Goal: Task Accomplishment & Management: Complete application form

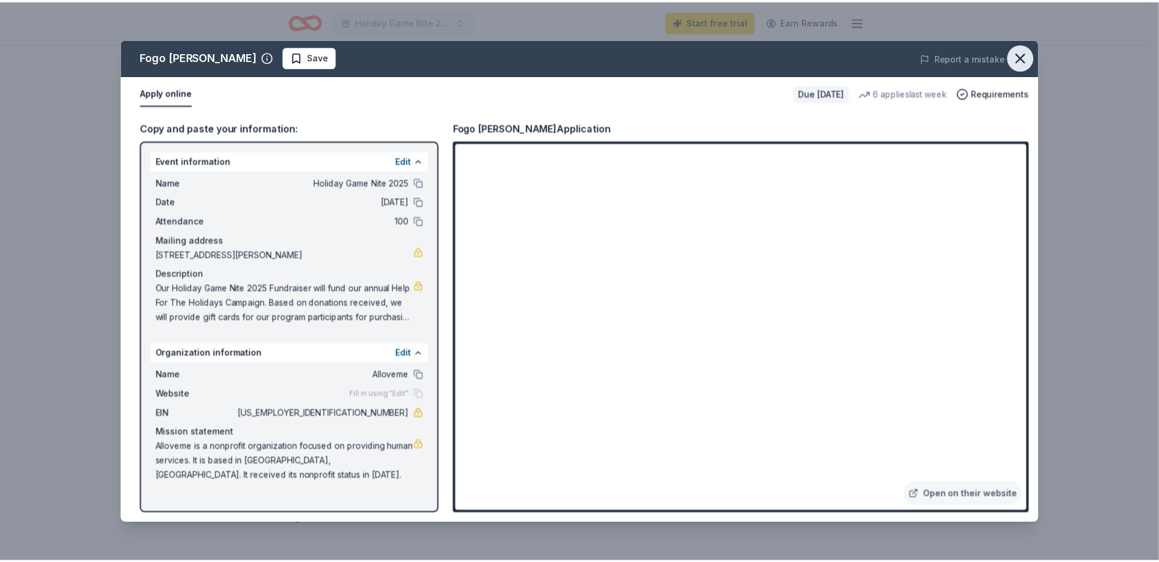
scroll to position [181, 0]
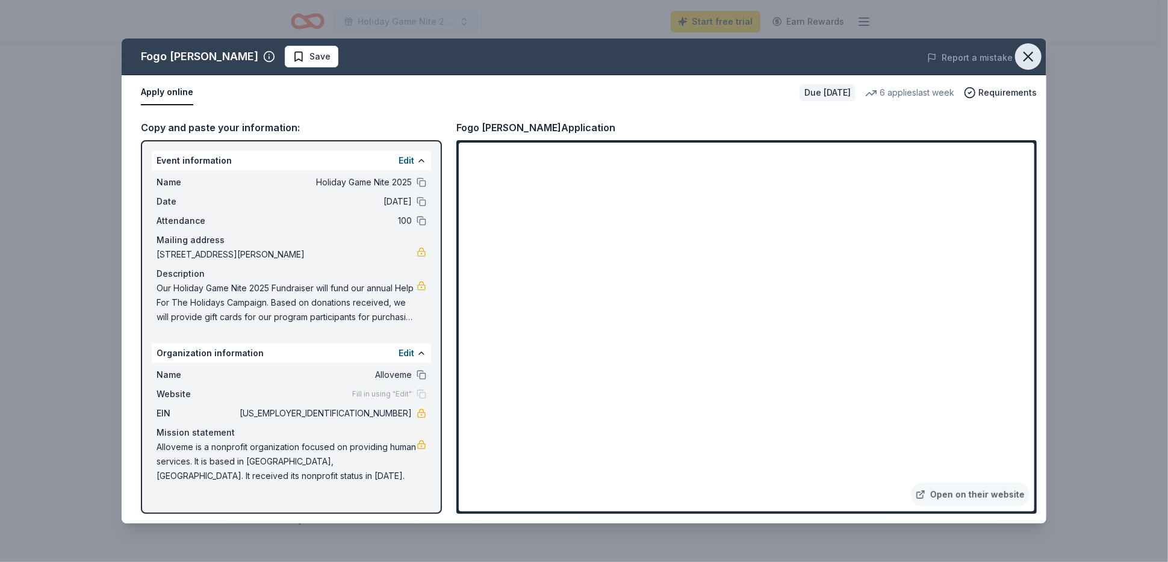
click at [1031, 58] on icon "button" at bounding box center [1028, 56] width 17 height 17
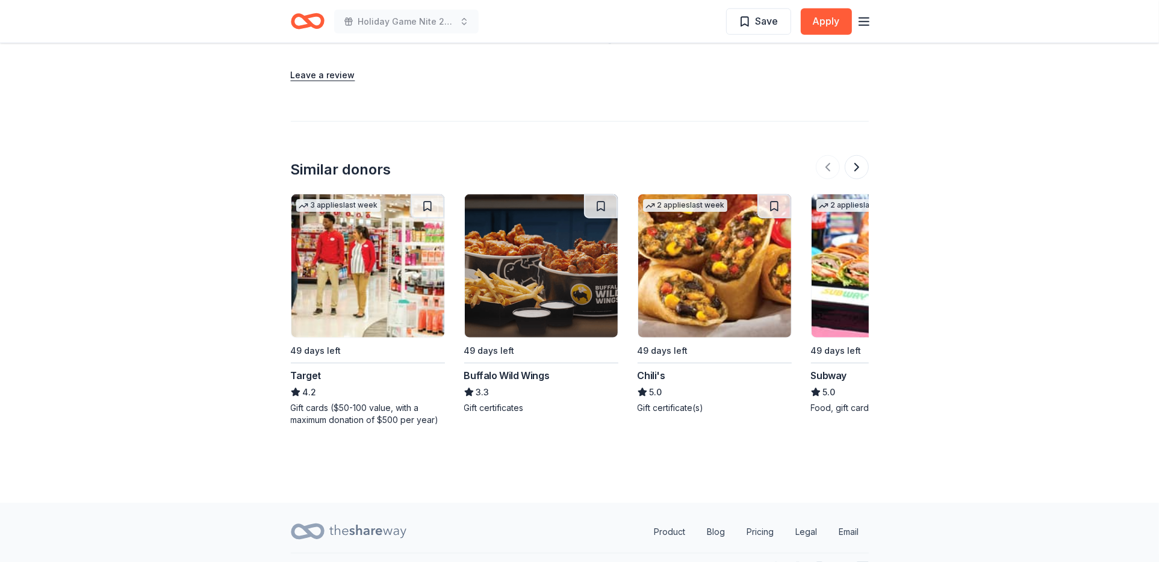
scroll to position [1292, 0]
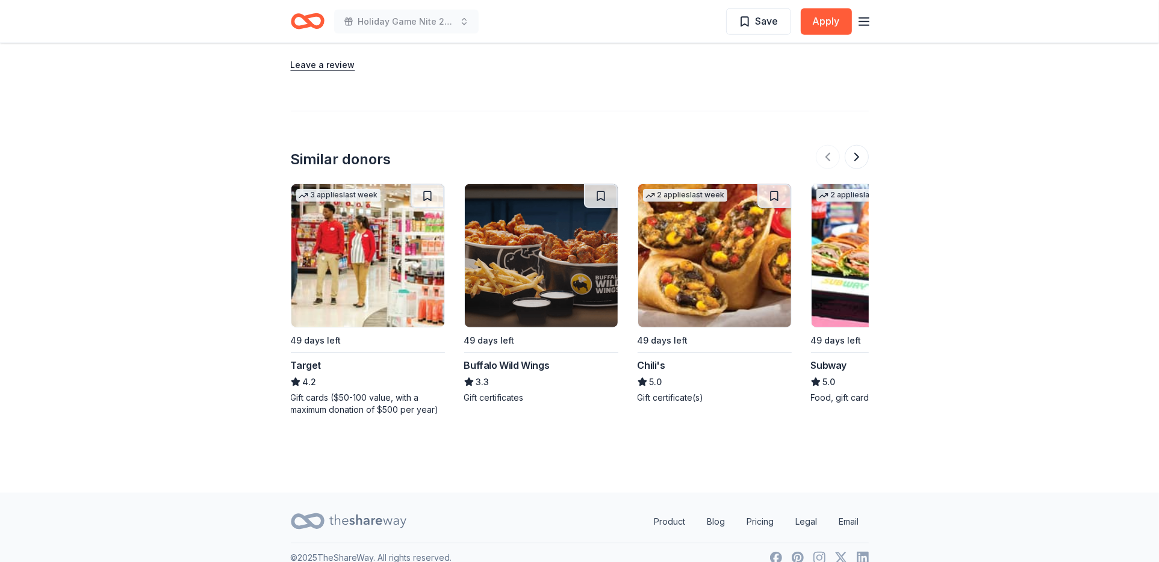
click at [544, 259] on img at bounding box center [541, 255] width 153 height 143
click at [686, 240] on img at bounding box center [714, 255] width 153 height 143
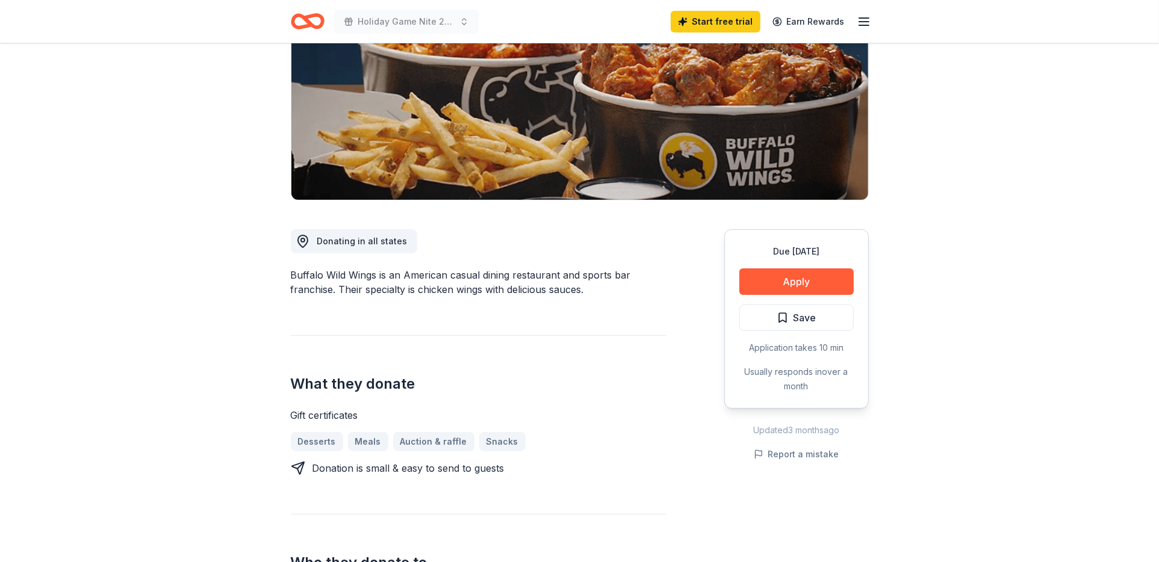
scroll to position [181, 0]
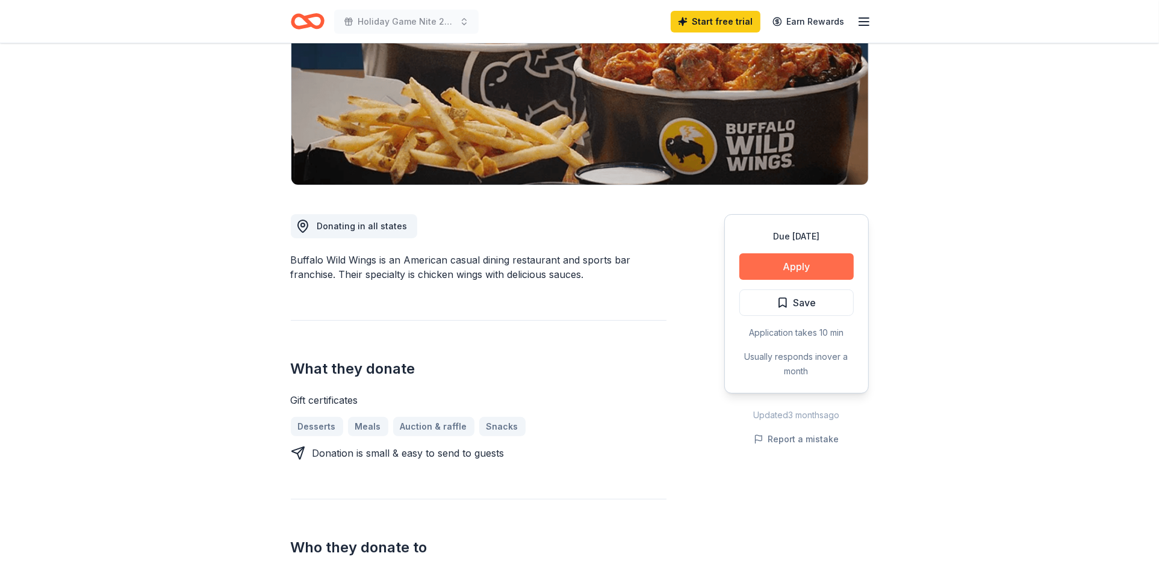
click at [828, 268] on button "Apply" at bounding box center [796, 266] width 114 height 26
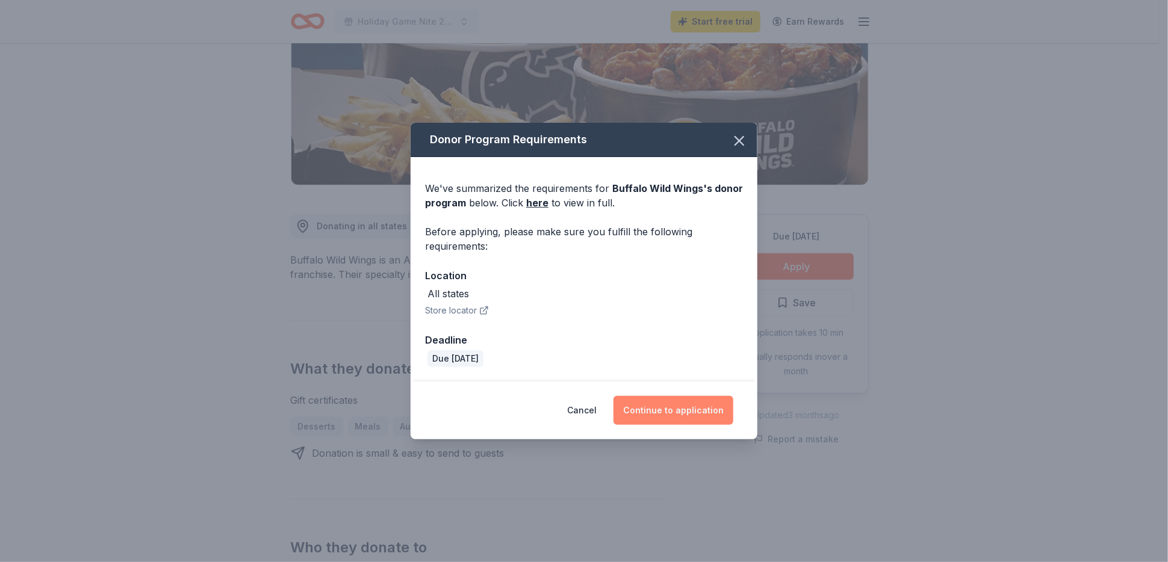
click at [686, 410] on button "Continue to application" at bounding box center [673, 410] width 120 height 29
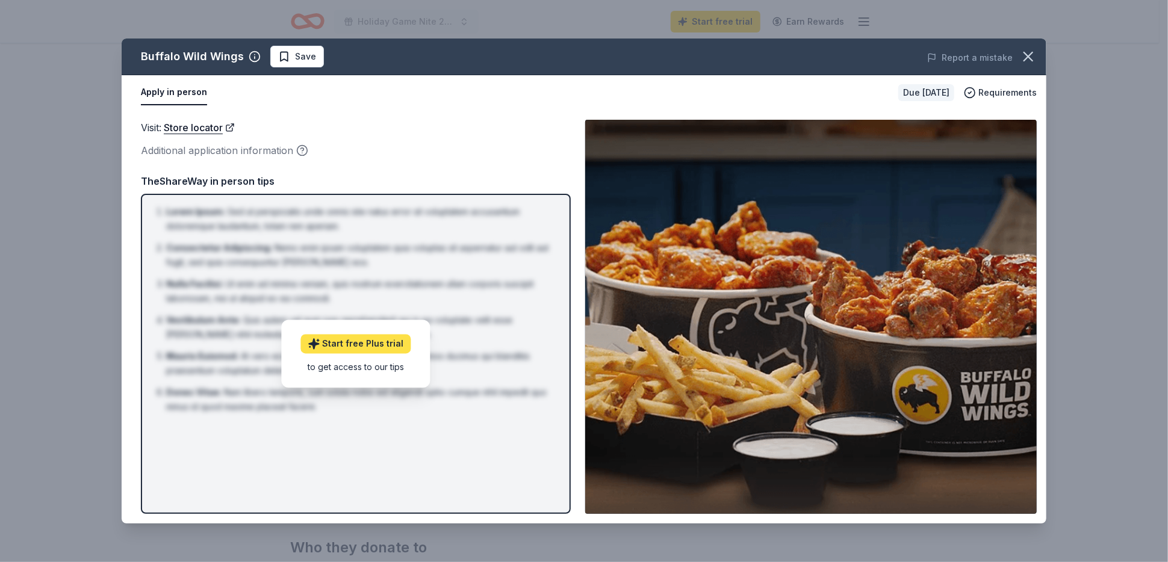
click at [347, 342] on link "Start free Plus trial" at bounding box center [356, 344] width 110 height 19
click at [1033, 57] on icon "button" at bounding box center [1028, 56] width 17 height 17
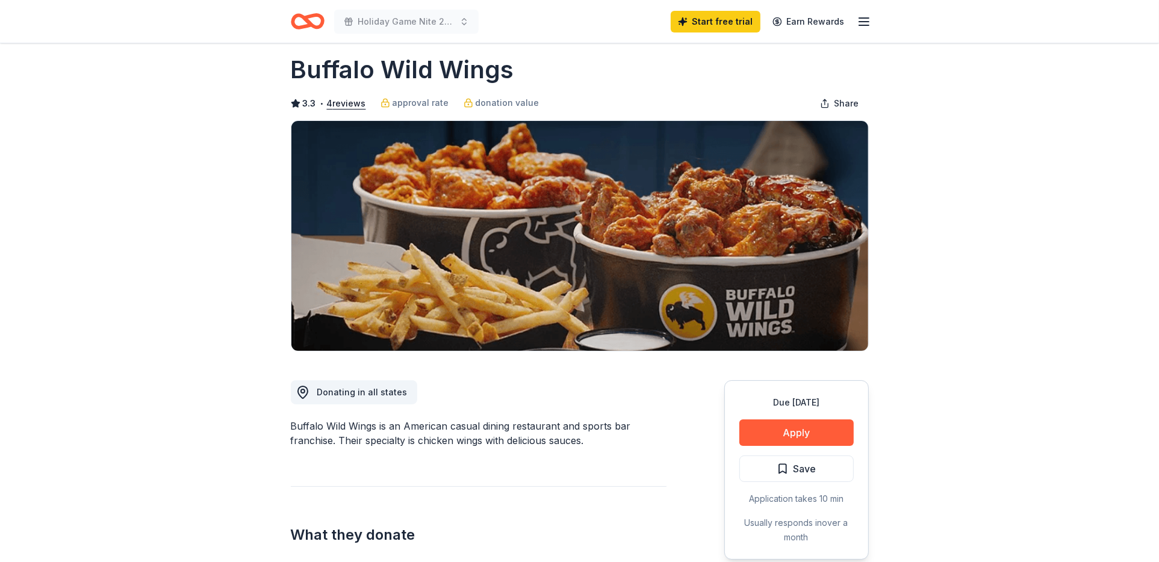
scroll to position [0, 0]
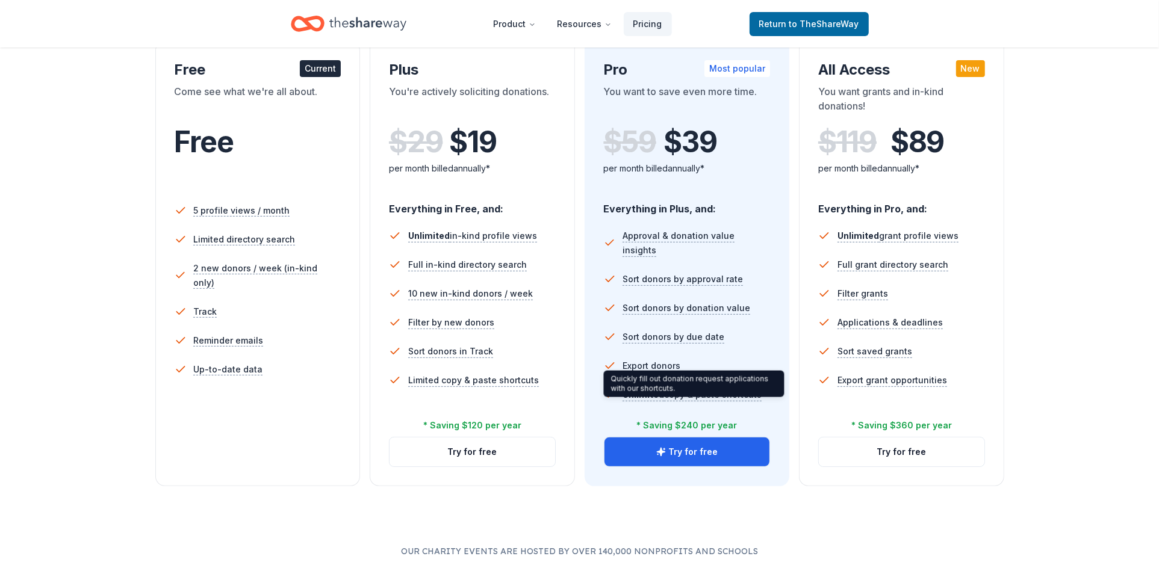
scroll to position [241, 0]
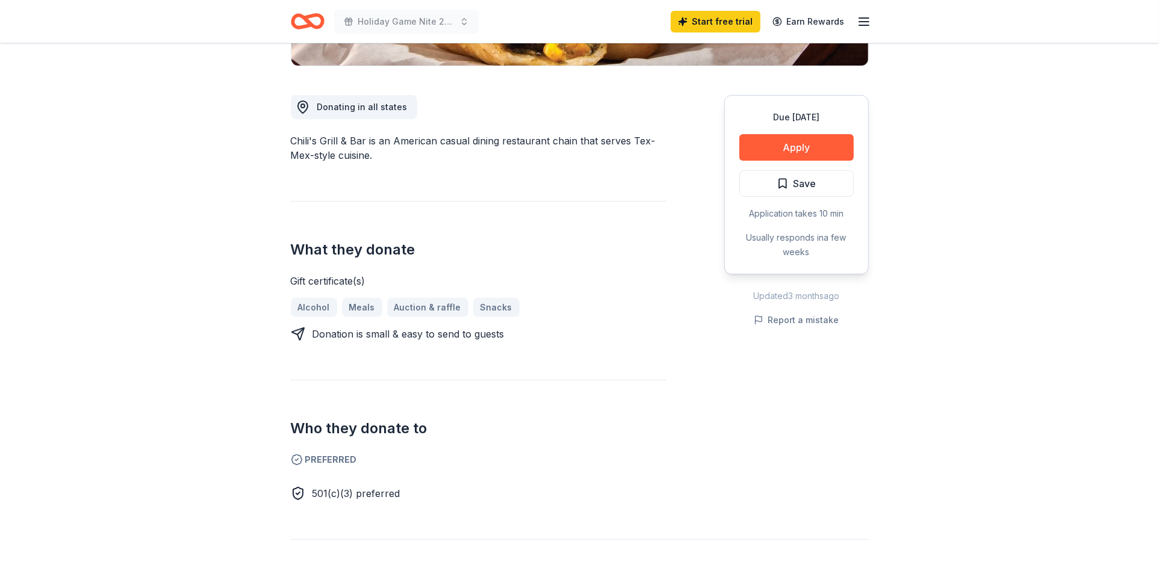
scroll to position [301, 0]
click at [822, 149] on button "Apply" at bounding box center [796, 146] width 114 height 26
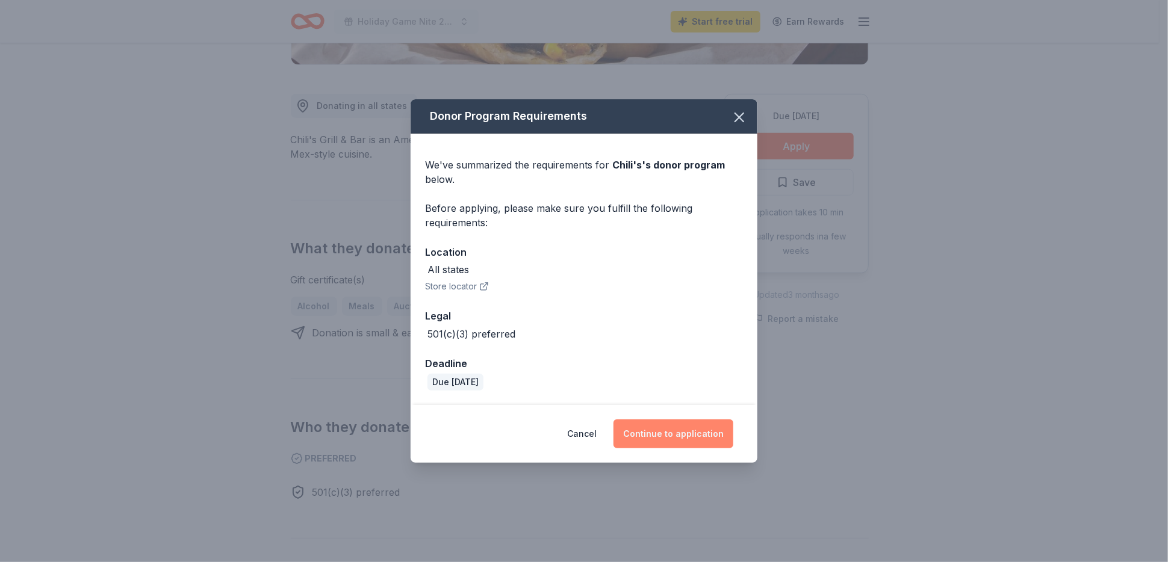
click at [710, 430] on button "Continue to application" at bounding box center [673, 434] width 120 height 29
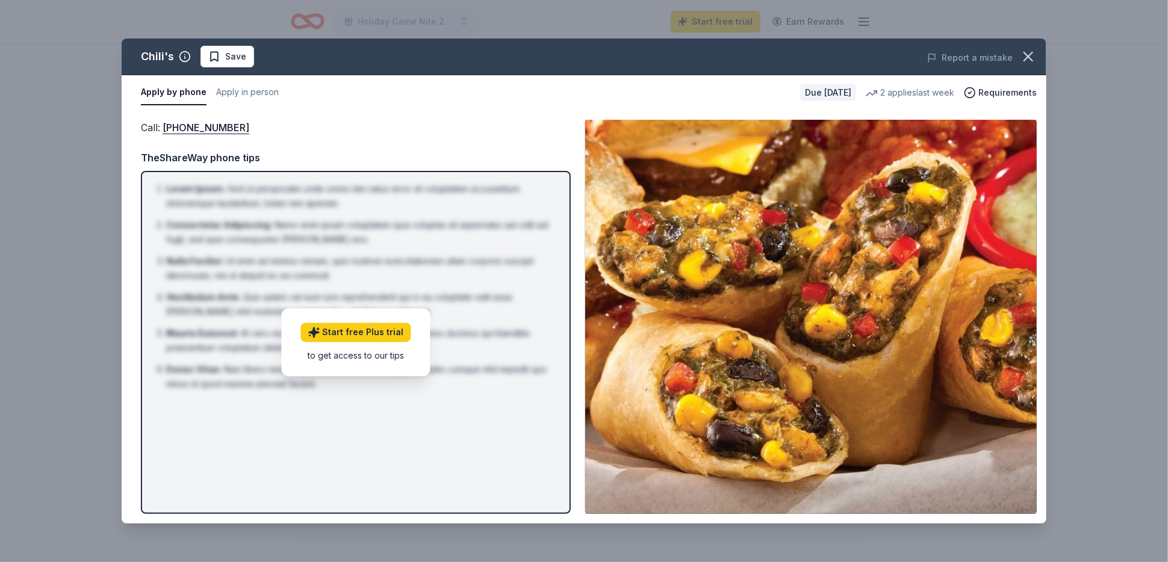
drag, startPoint x: 1029, startPoint y: 61, endPoint x: 1067, endPoint y: 66, distance: 38.3
click at [1029, 61] on icon "button" at bounding box center [1028, 56] width 17 height 17
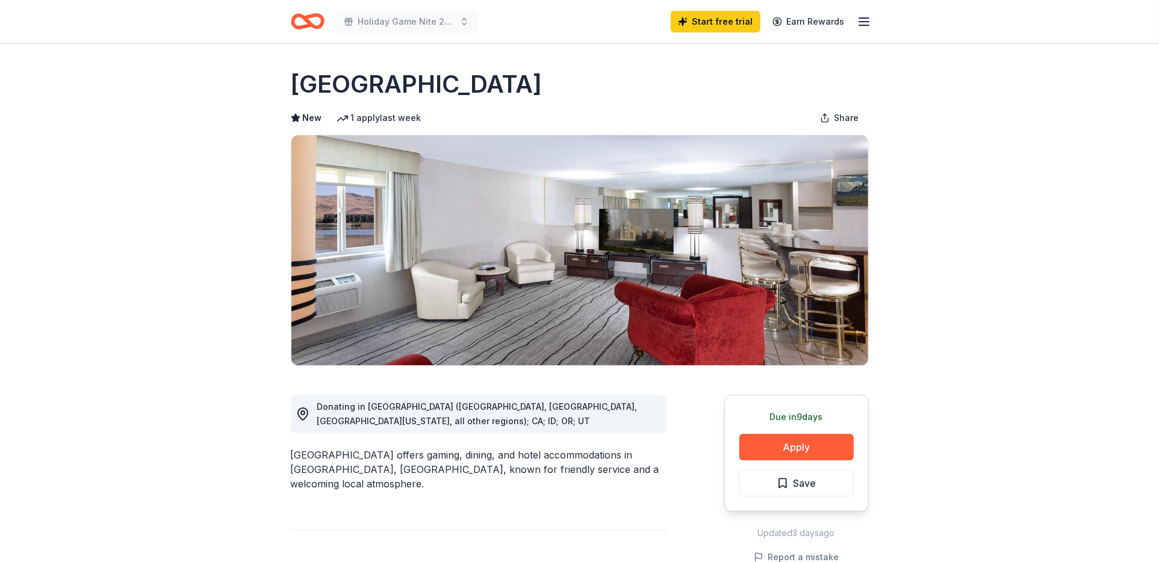
drag, startPoint x: 653, startPoint y: 87, endPoint x: 514, endPoint y: 84, distance: 139.1
click at [514, 84] on div "[GEOGRAPHIC_DATA]" at bounding box center [580, 84] width 578 height 34
